Goal: Complete application form

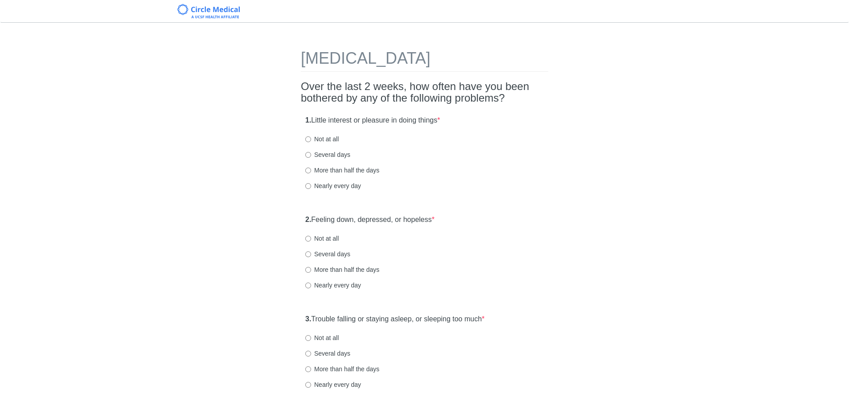
click at [316, 141] on label "Not at all" at bounding box center [321, 139] width 33 height 9
click at [311, 141] on input "Not at all" at bounding box center [308, 139] width 6 height 6
radio input "true"
click at [331, 254] on label "Several days" at bounding box center [327, 253] width 45 height 9
click at [311, 254] on input "Several days" at bounding box center [308, 254] width 6 height 6
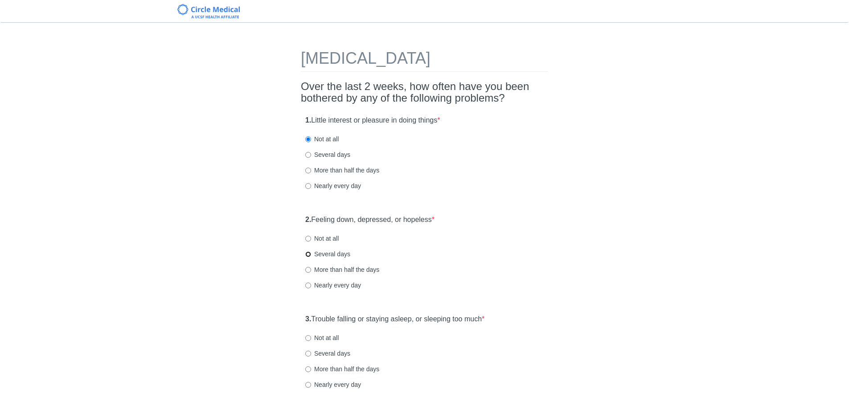
radio input "true"
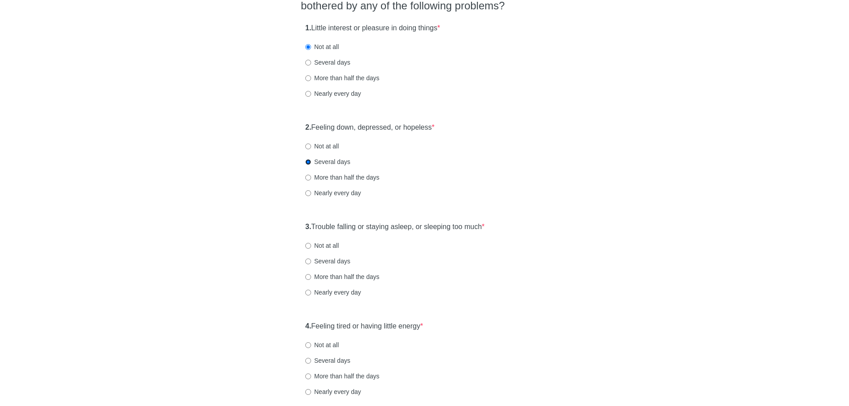
scroll to position [134, 0]
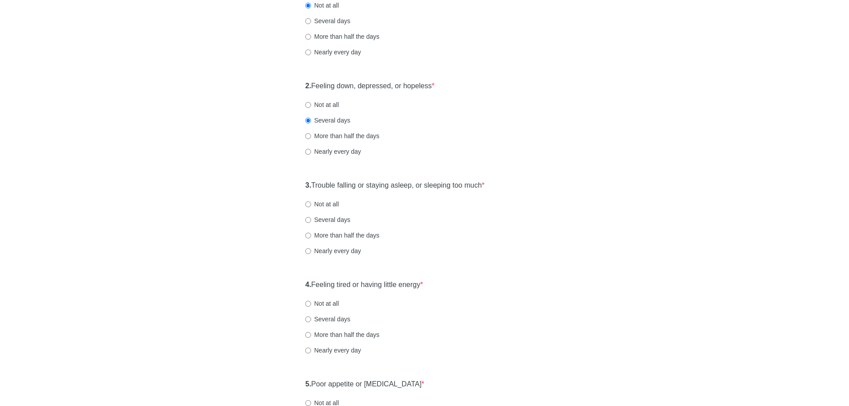
click at [315, 203] on label "Not at all" at bounding box center [321, 204] width 33 height 9
click at [311, 203] on input "Not at all" at bounding box center [308, 204] width 6 height 6
radio input "true"
click at [309, 303] on input "Not at all" at bounding box center [308, 304] width 6 height 6
radio input "true"
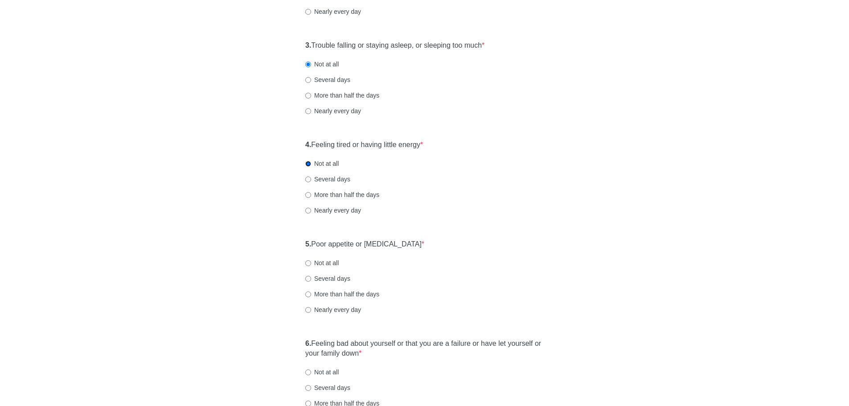
scroll to position [312, 0]
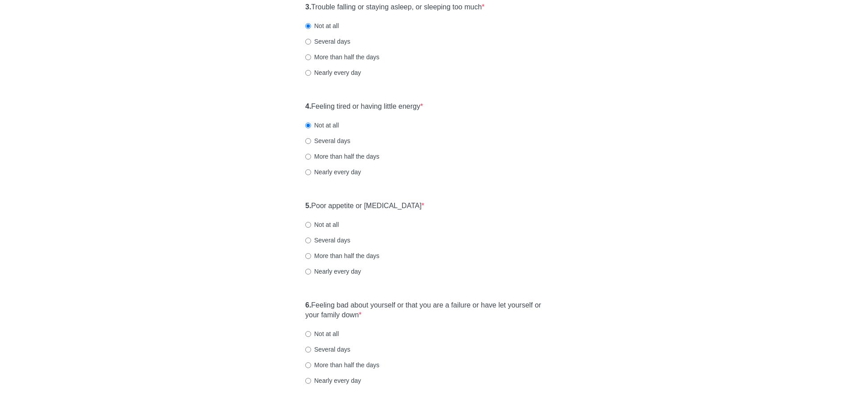
click at [329, 225] on label "Not at all" at bounding box center [321, 224] width 33 height 9
click at [311, 225] on input "Not at all" at bounding box center [308, 225] width 6 height 6
radio input "true"
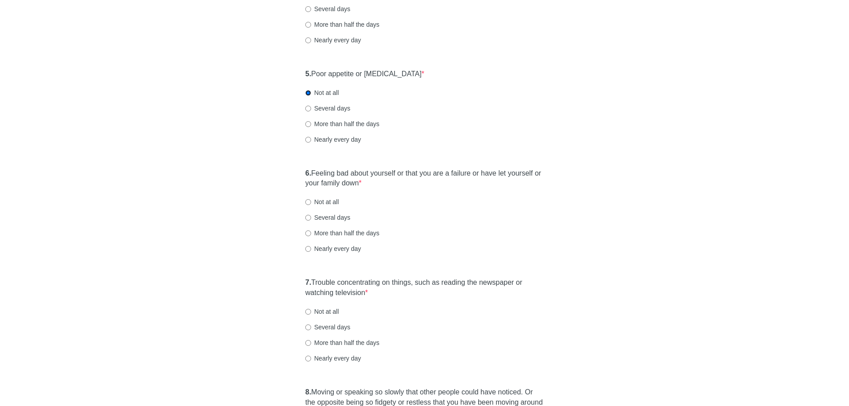
scroll to position [446, 0]
click at [310, 200] on input "Not at all" at bounding box center [308, 200] width 6 height 6
radio input "true"
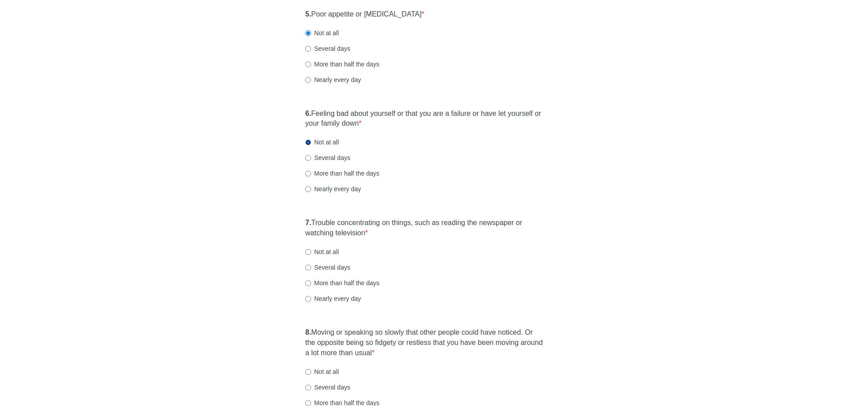
scroll to position [535, 0]
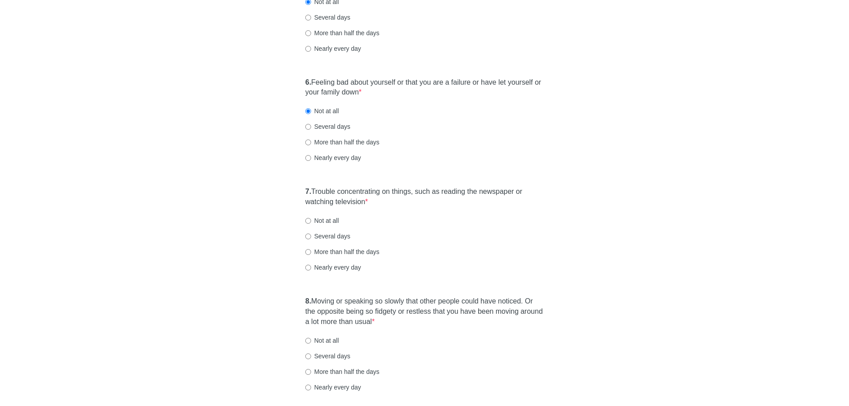
click at [323, 221] on label "Not at all" at bounding box center [321, 220] width 33 height 9
click at [311, 221] on input "Not at all" at bounding box center [308, 221] width 6 height 6
radio input "true"
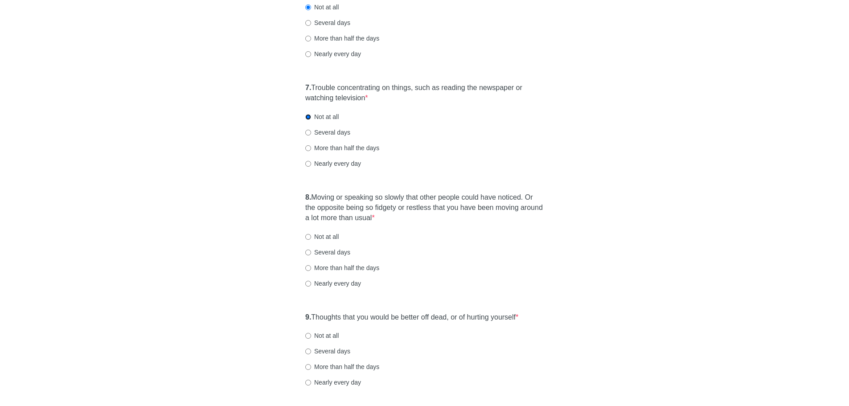
scroll to position [668, 0]
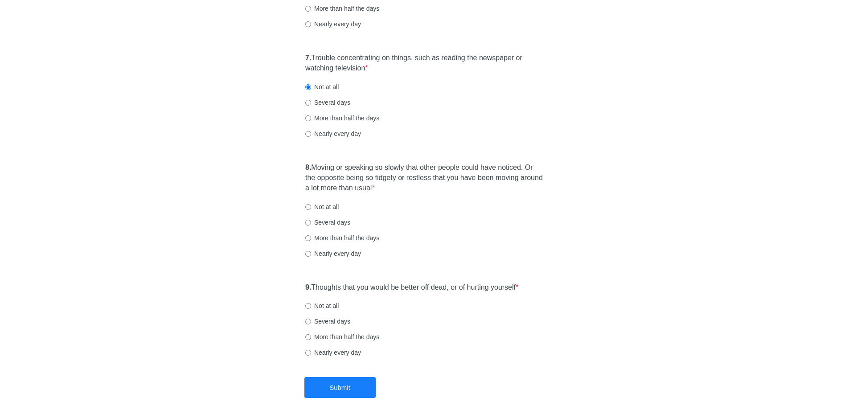
click at [317, 204] on label "Not at all" at bounding box center [321, 206] width 33 height 9
click at [311, 204] on input "Not at all" at bounding box center [308, 207] width 6 height 6
radio input "true"
click at [327, 304] on label "Not at all" at bounding box center [321, 305] width 33 height 9
click at [311, 304] on input "Not at all" at bounding box center [308, 306] width 6 height 6
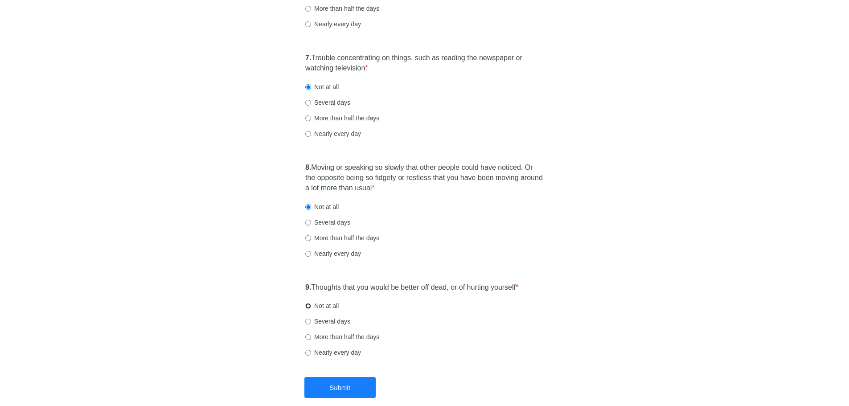
radio input "true"
click at [353, 384] on button "Submit" at bounding box center [339, 387] width 71 height 21
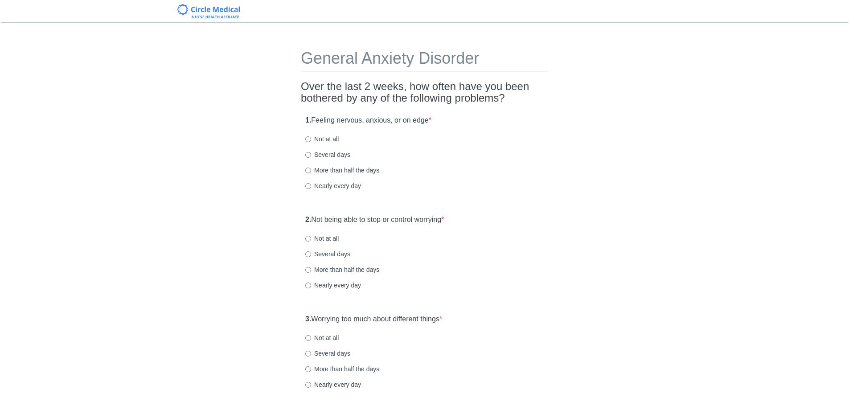
click at [327, 139] on label "Not at all" at bounding box center [321, 139] width 33 height 9
click at [311, 139] on input "Not at all" at bounding box center [308, 139] width 6 height 6
radio input "true"
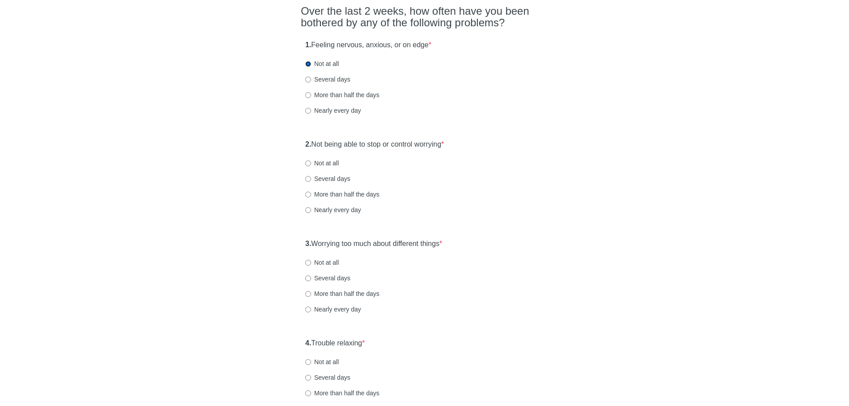
scroll to position [89, 0]
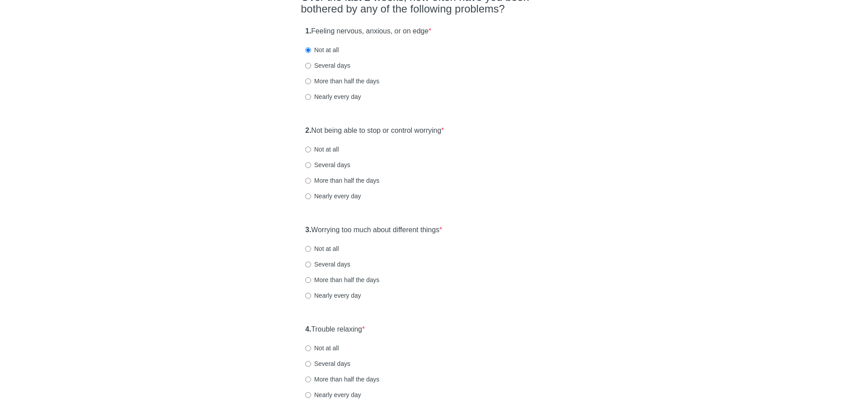
click at [313, 149] on label "Not at all" at bounding box center [321, 149] width 33 height 9
click at [311, 149] on input "Not at all" at bounding box center [308, 150] width 6 height 6
radio input "true"
click at [326, 165] on label "Several days" at bounding box center [327, 164] width 45 height 9
click at [311, 165] on input "Several days" at bounding box center [308, 165] width 6 height 6
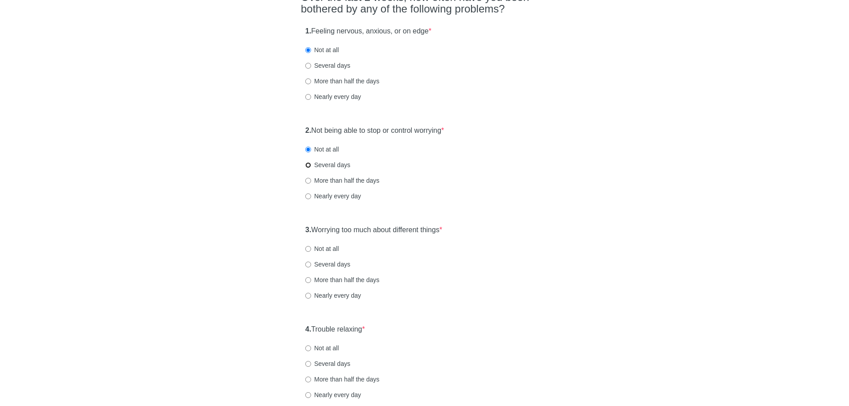
radio input "true"
click at [328, 250] on label "Not at all" at bounding box center [321, 248] width 33 height 9
click at [311, 250] on input "Not at all" at bounding box center [308, 249] width 6 height 6
radio input "true"
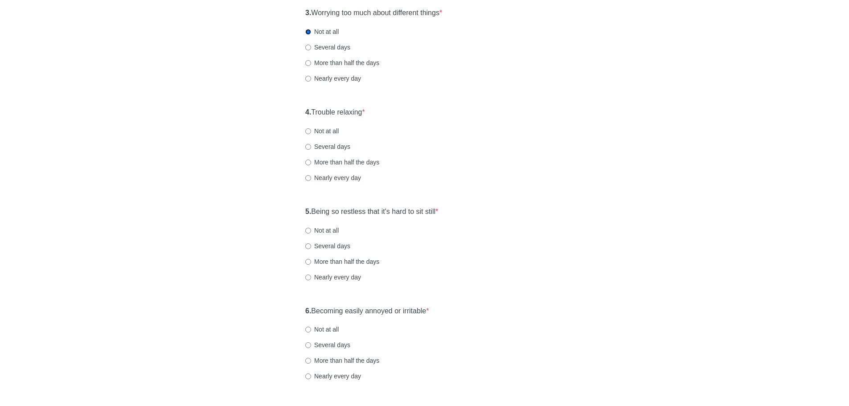
scroll to position [312, 0]
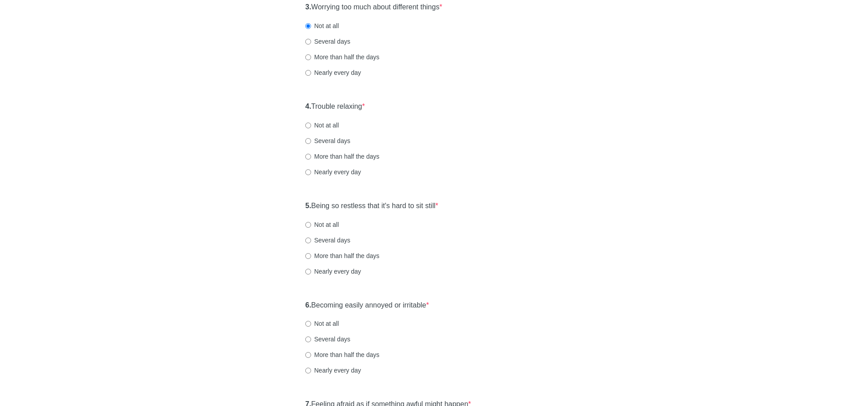
click at [339, 141] on label "Several days" at bounding box center [327, 140] width 45 height 9
click at [311, 141] on input "Several days" at bounding box center [308, 141] width 6 height 6
radio input "true"
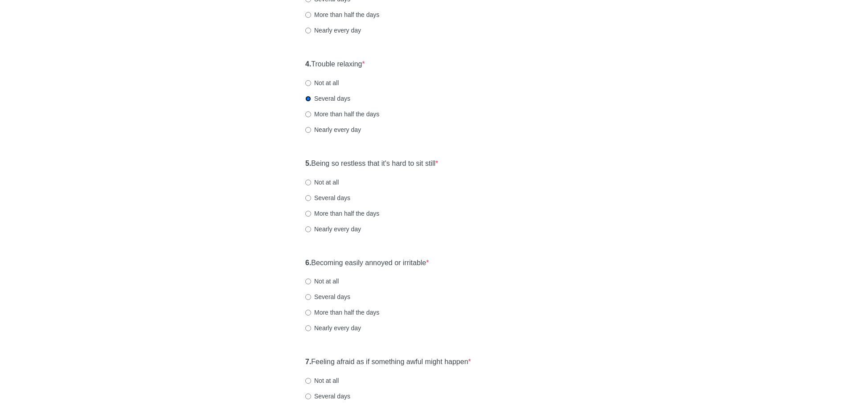
scroll to position [356, 0]
click at [319, 180] on label "Not at all" at bounding box center [321, 180] width 33 height 9
click at [311, 180] on input "Not at all" at bounding box center [308, 180] width 6 height 6
radio input "true"
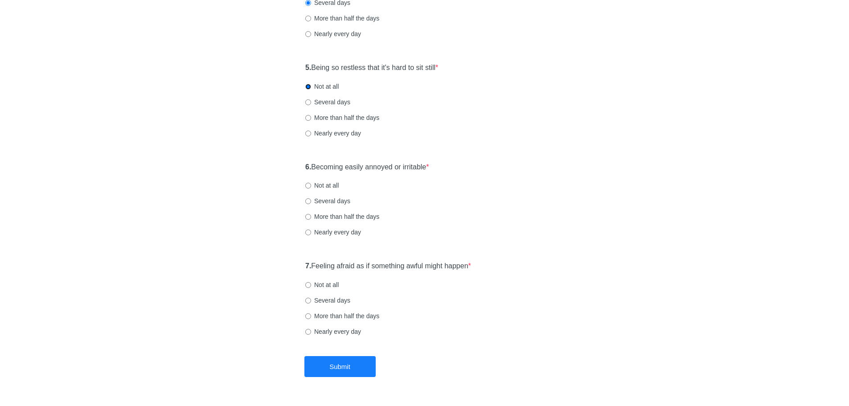
scroll to position [475, 0]
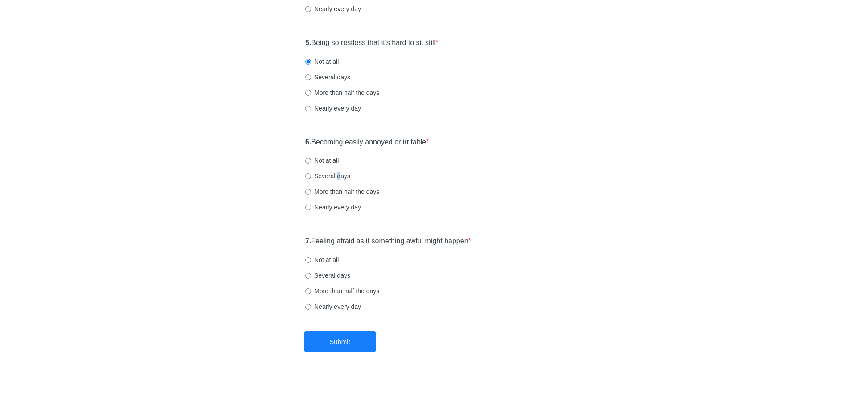
click at [339, 177] on label "Several days" at bounding box center [327, 176] width 45 height 9
click at [319, 176] on label "Several days" at bounding box center [327, 176] width 45 height 9
click at [311, 176] on input "Several days" at bounding box center [308, 176] width 6 height 6
radio input "true"
click at [328, 258] on label "Not at all" at bounding box center [321, 259] width 33 height 9
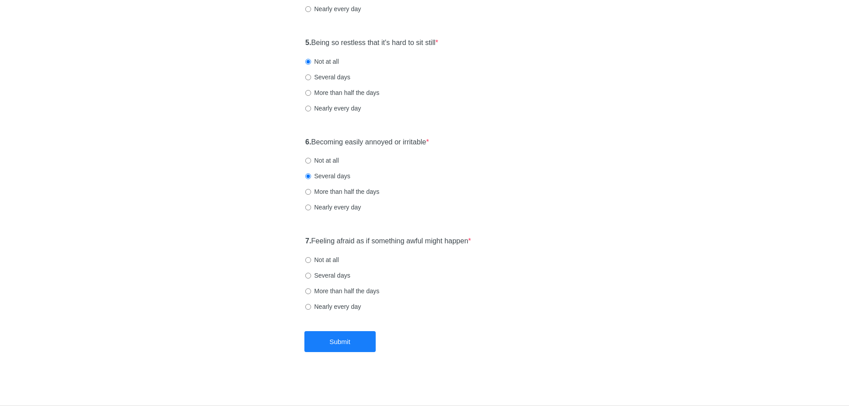
click at [311, 258] on input "Not at all" at bounding box center [308, 260] width 6 height 6
radio input "true"
click at [357, 342] on button "Submit" at bounding box center [339, 341] width 71 height 21
